Goal: Information Seeking & Learning: Learn about a topic

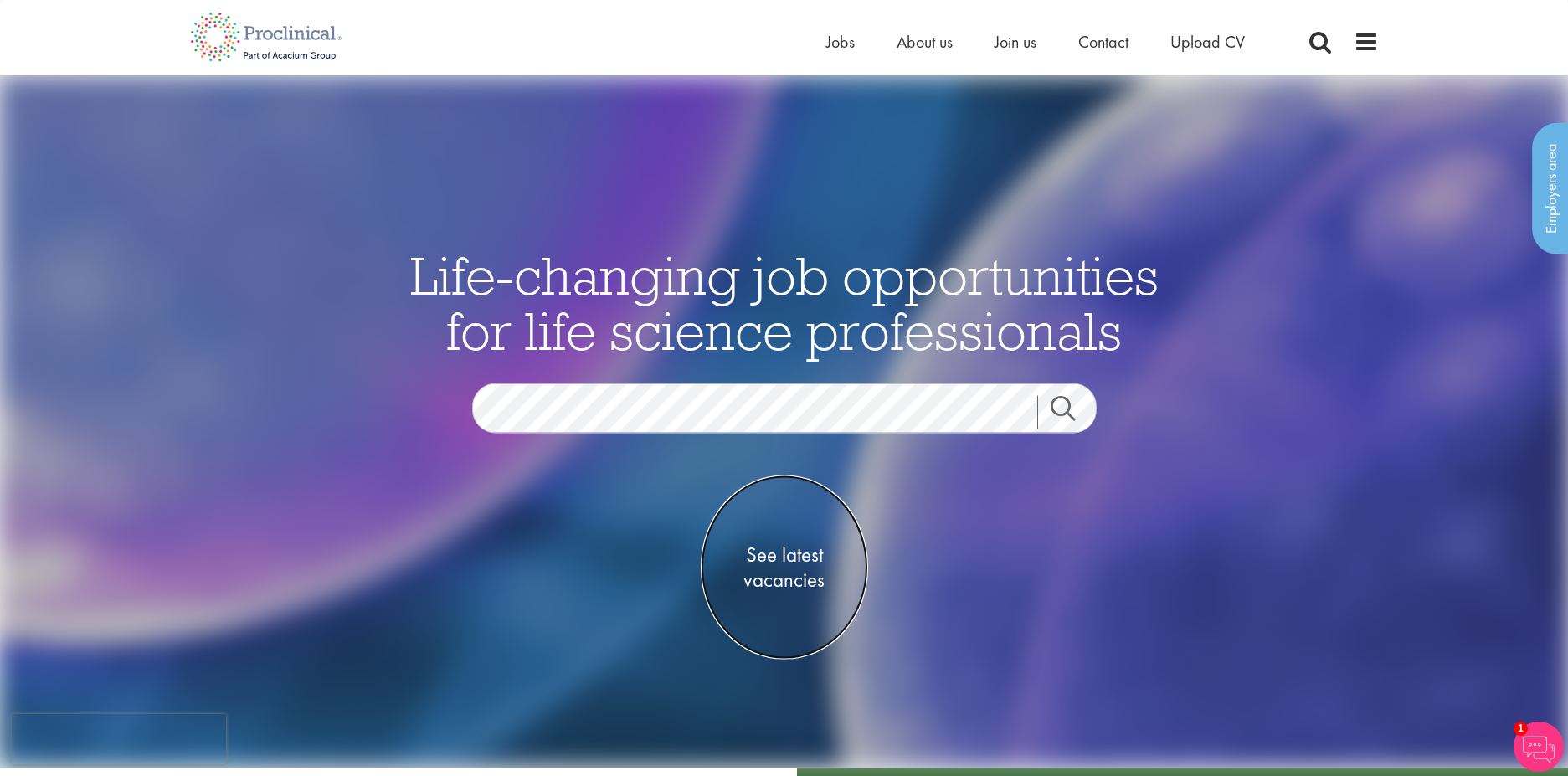
click at [778, 585] on span "See latest vacancies" at bounding box center [784, 567] width 167 height 51
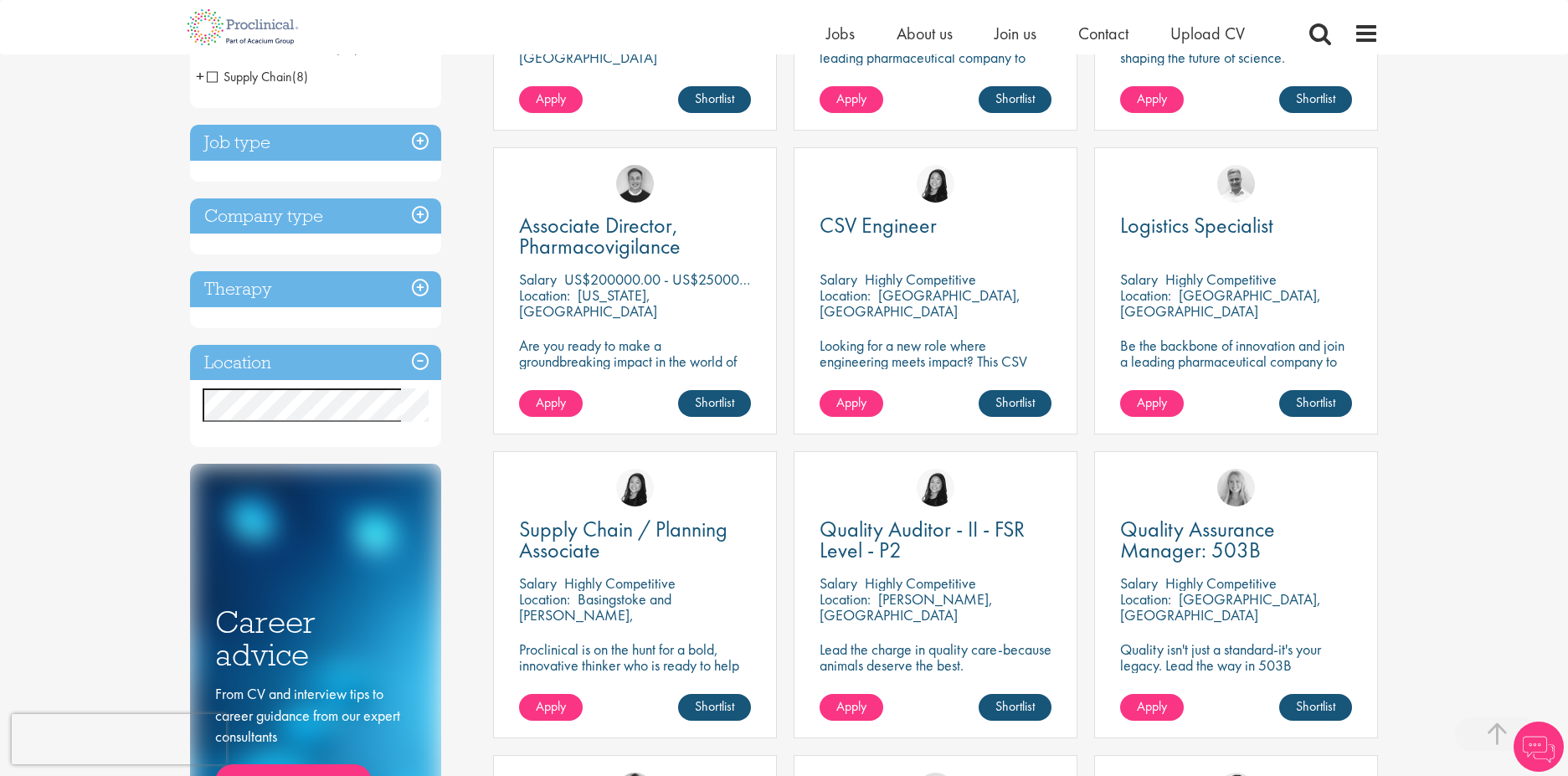
scroll to position [536, 0]
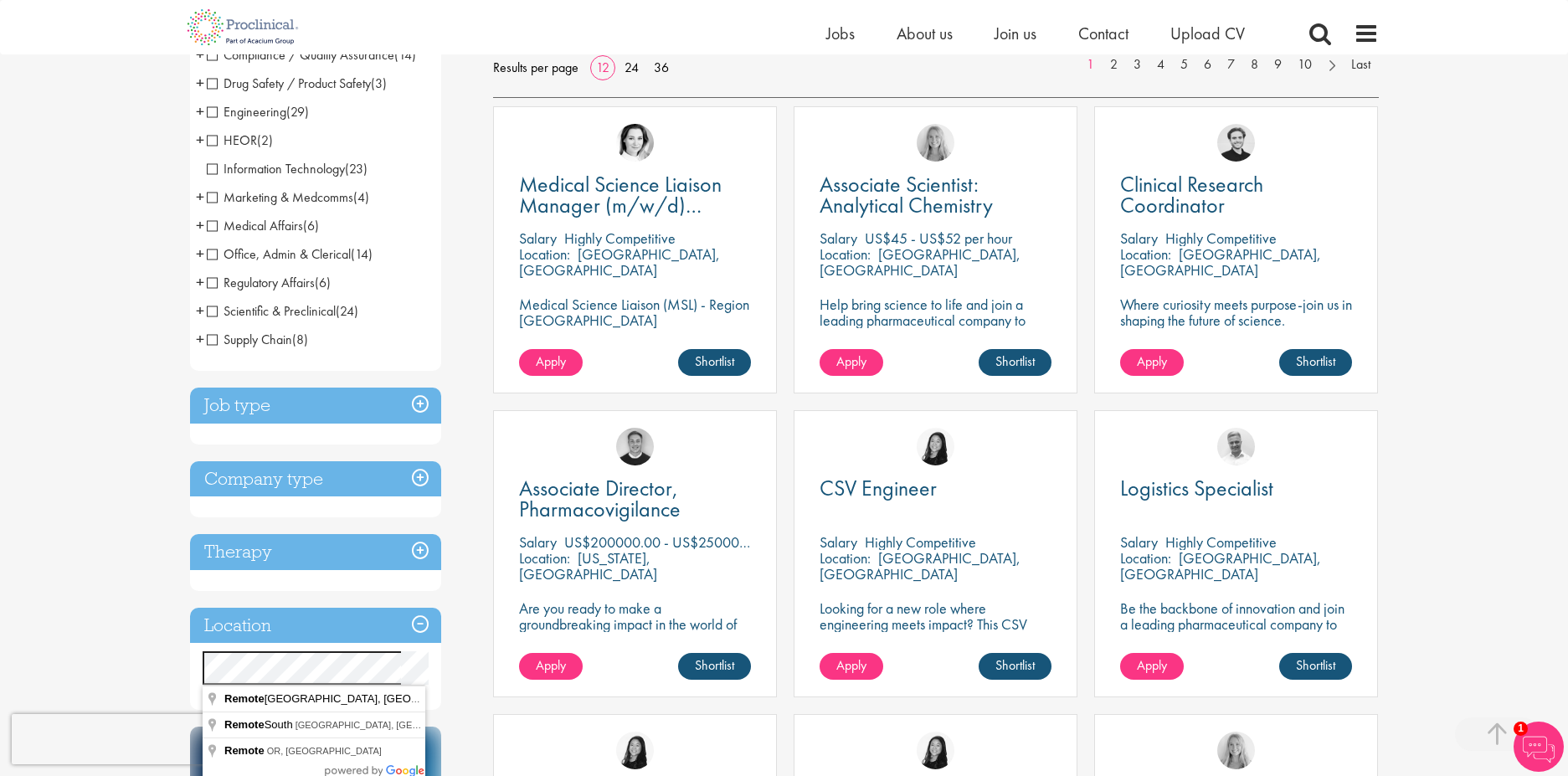
scroll to position [384, 0]
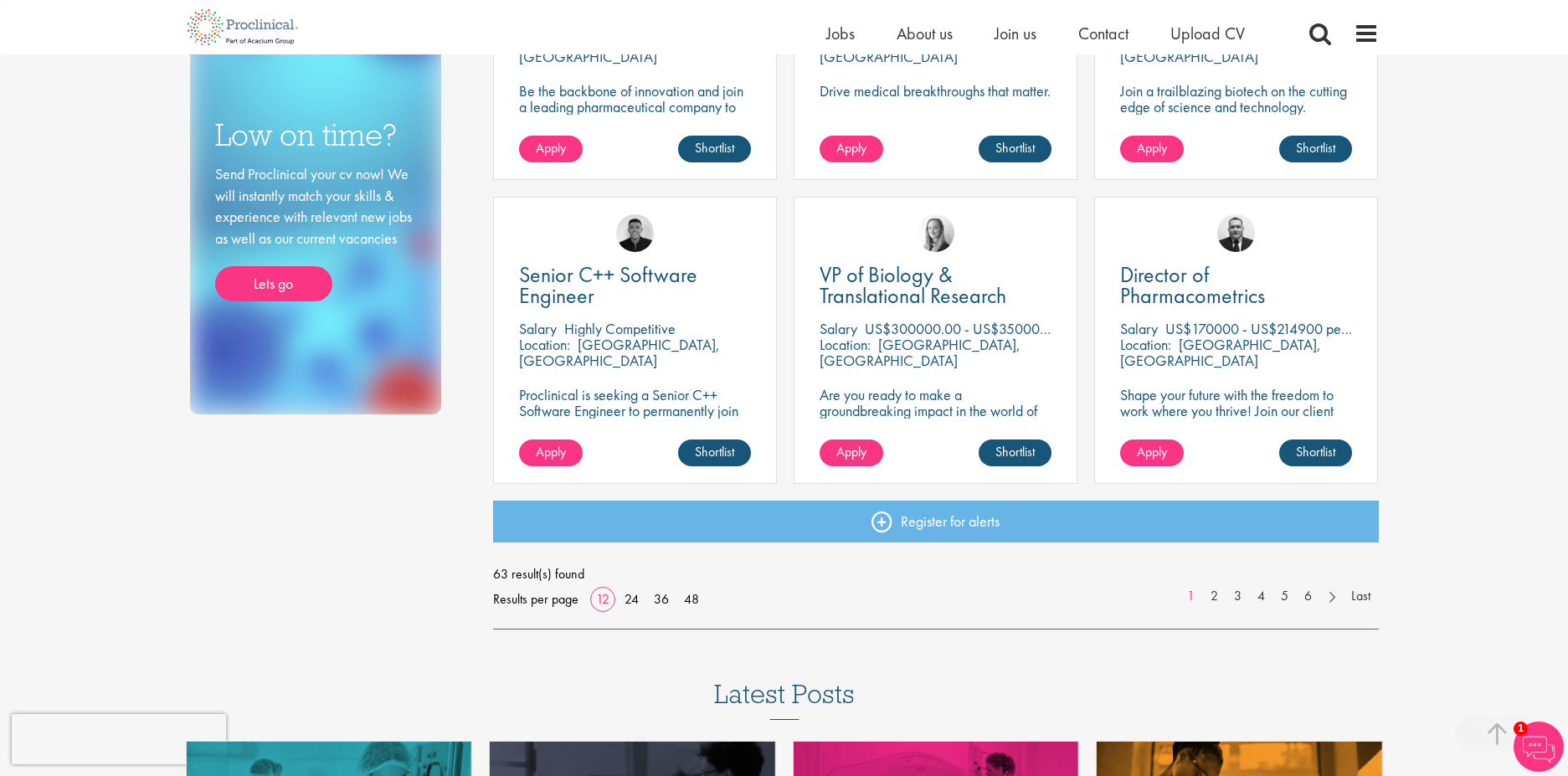
scroll to position [1126, 0]
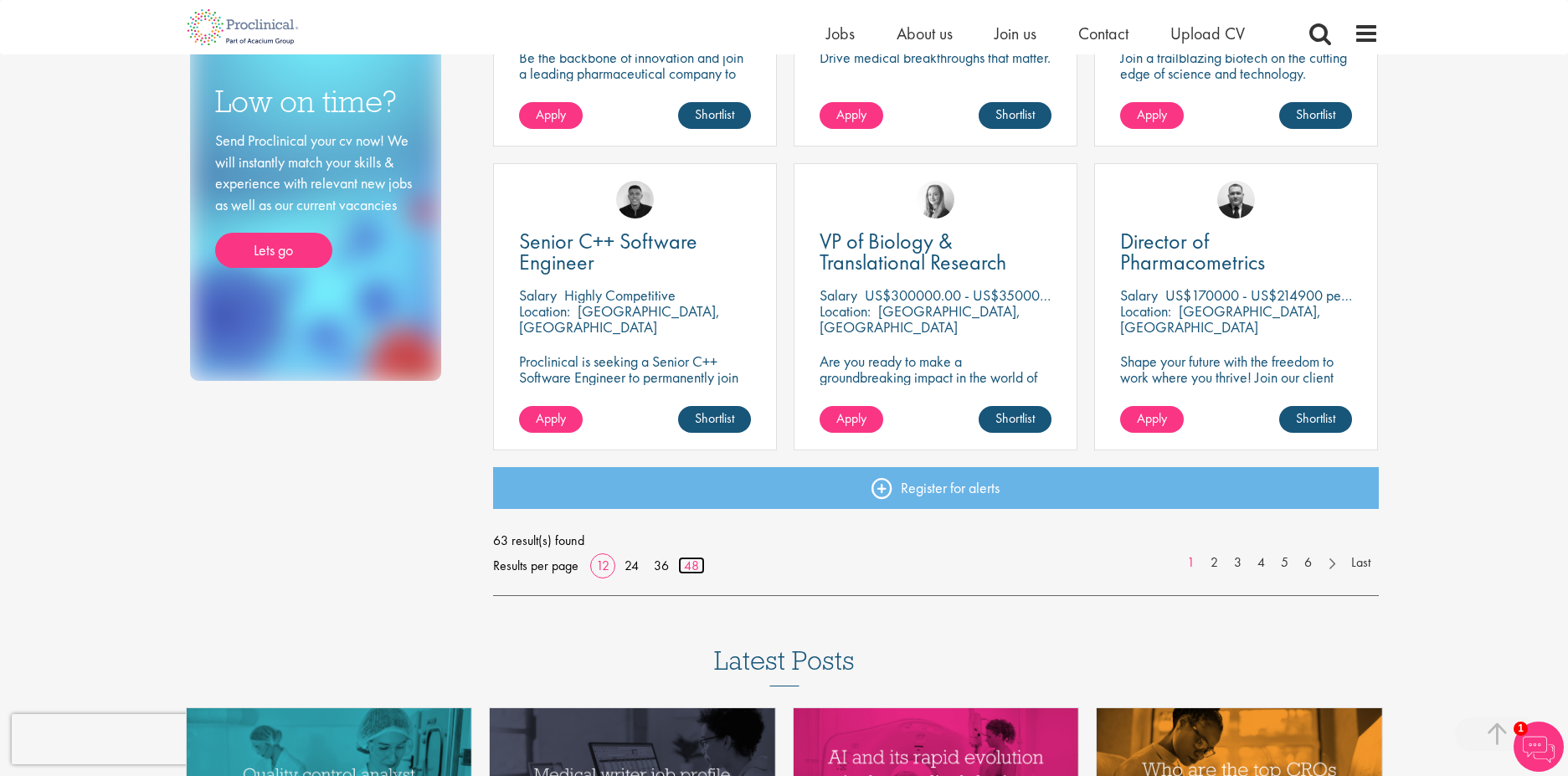
click at [689, 560] on link "48" at bounding box center [692, 565] width 27 height 17
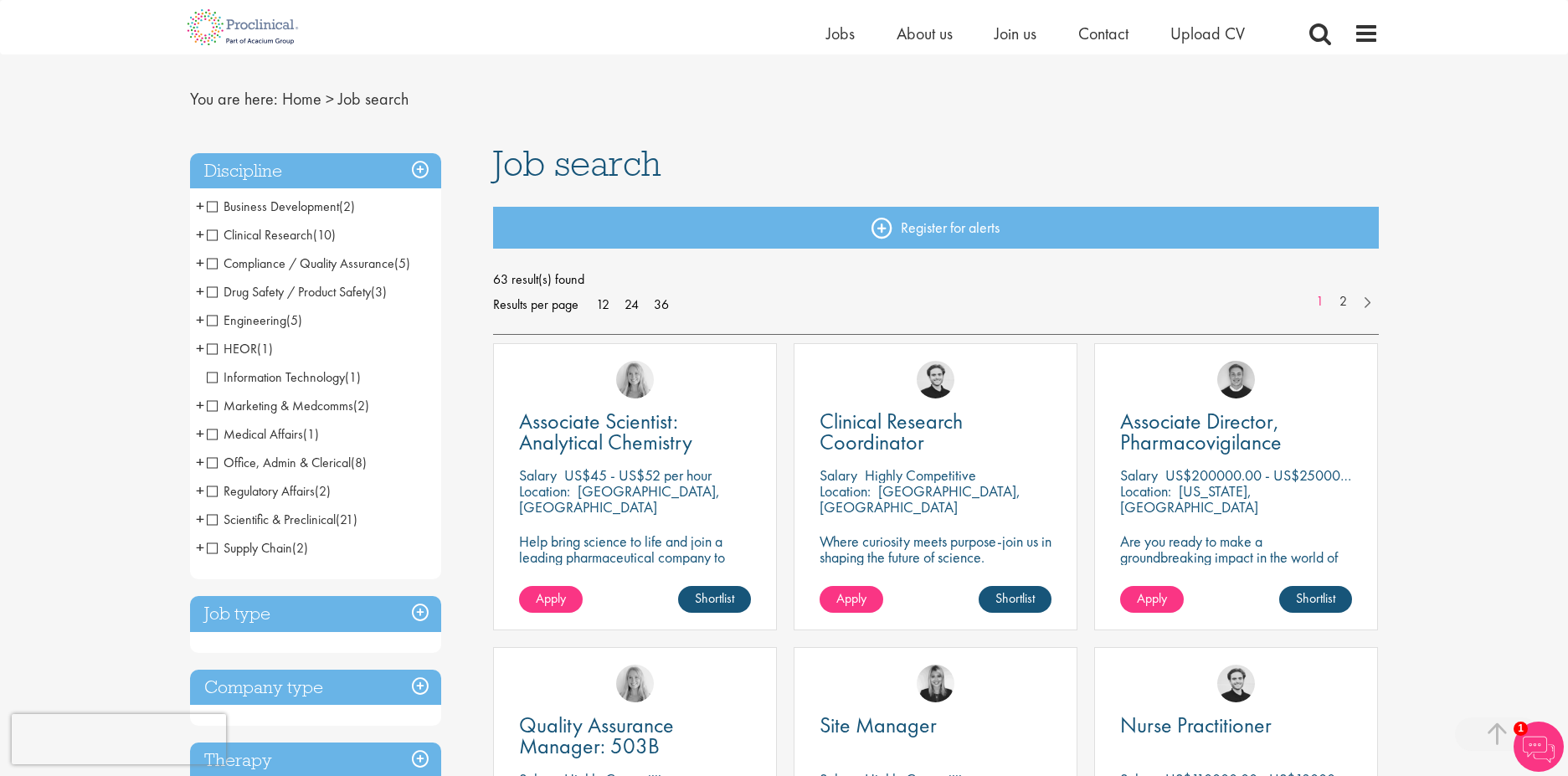
scroll to position [713, 0]
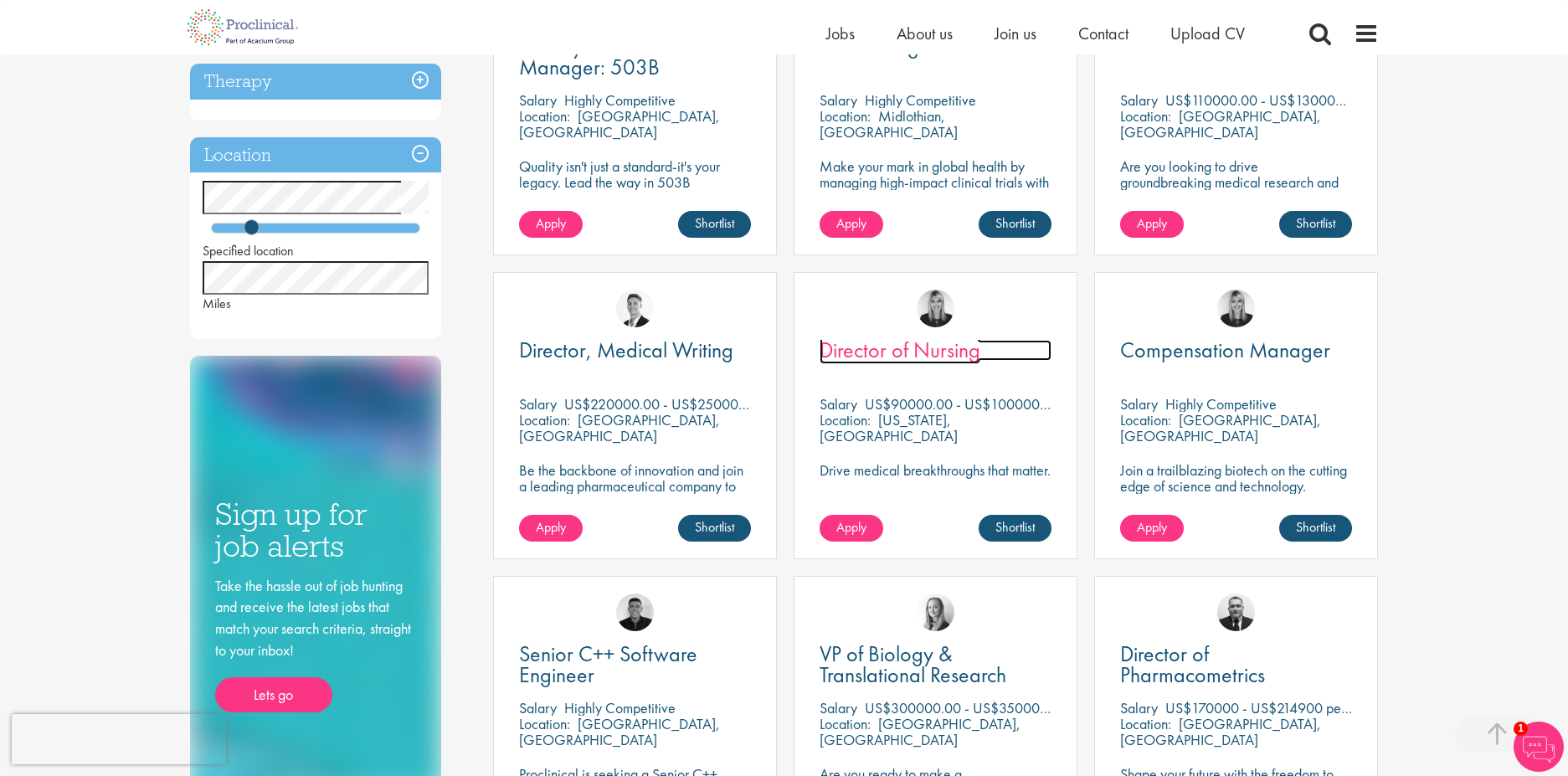
click at [884, 364] on span "Director of Nursing" at bounding box center [900, 350] width 160 height 28
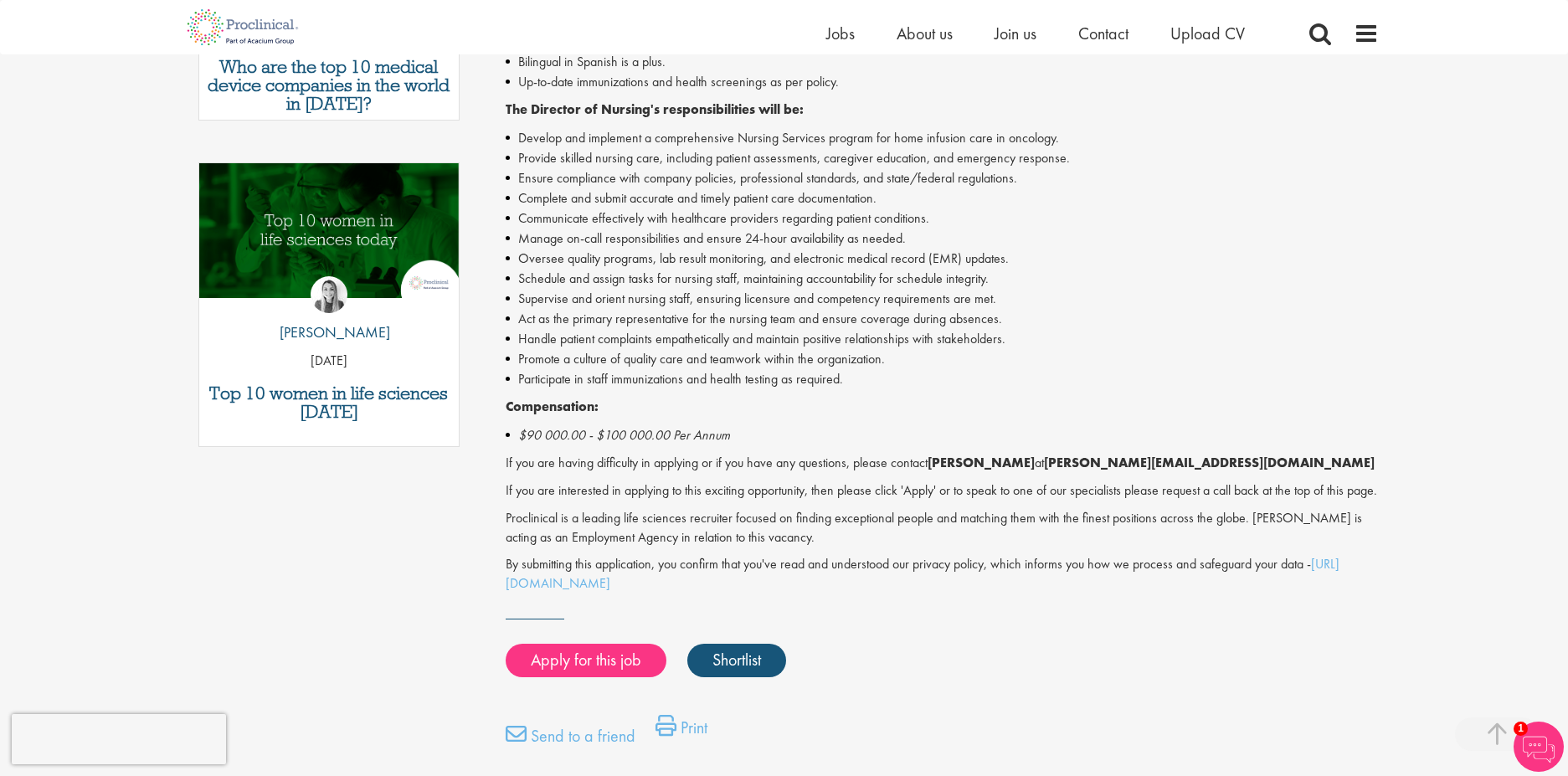
scroll to position [770, 0]
